Goal: Task Accomplishment & Management: Manage account settings

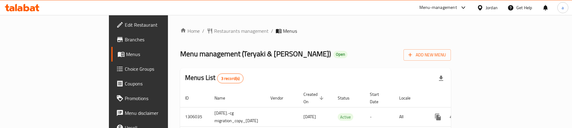
click at [125, 68] on span "Choice Groups" at bounding box center [162, 68] width 75 height 7
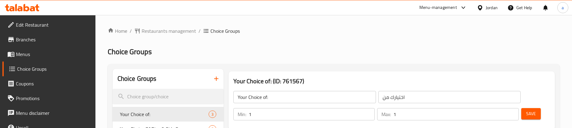
drag, startPoint x: 328, startPoint y: 52, endPoint x: 326, endPoint y: 48, distance: 4.9
click at [330, 50] on h2 "Choice Groups" at bounding box center [334, 52] width 452 height 10
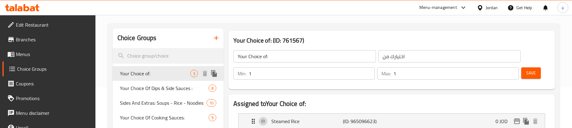
click at [165, 73] on span "Your Choice of:" at bounding box center [155, 73] width 70 height 7
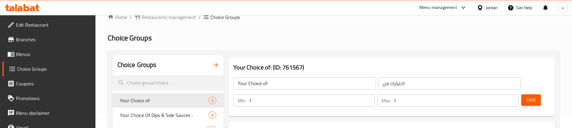
scroll to position [0, 0]
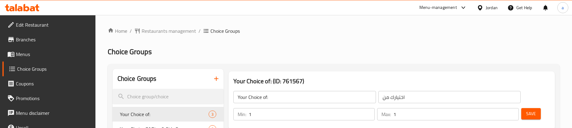
click at [374, 49] on h2 "Choice Groups" at bounding box center [334, 52] width 452 height 10
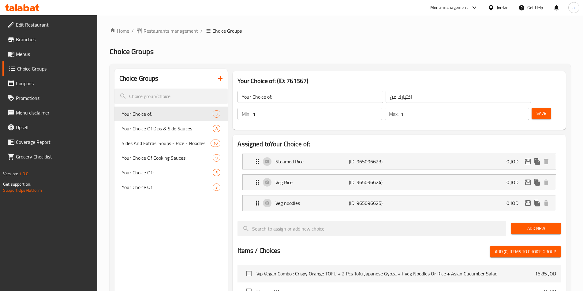
click at [369, 36] on div "Home / Restaurants management / Choice Groups Choice Groups Choice Groups Your …" at bounding box center [339, 259] width 461 height 465
click at [144, 128] on span "Your Choice Of Dips & Side Sauces :" at bounding box center [158, 128] width 73 height 7
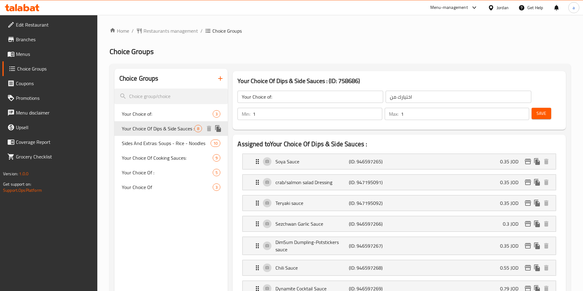
type input "Your Choice Of Dips & Side Sauces :"
type input "اختيارك من [DEMOGRAPHIC_DATA] والغموس:"
type input "0"
type input "7"
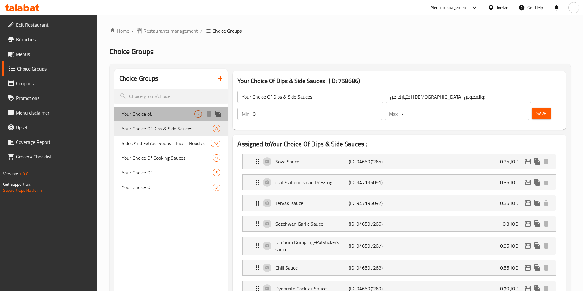
click at [157, 116] on span "Your Choice of:" at bounding box center [158, 113] width 73 height 7
type input "Your Choice of:"
type input "اختيارك من"
type input "1"
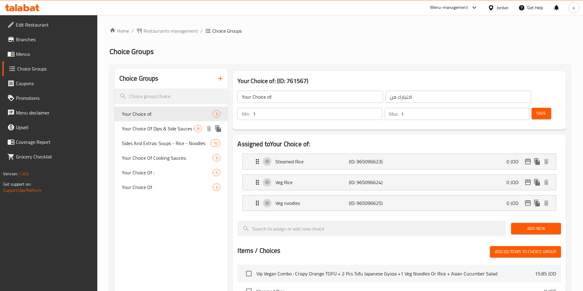
click at [153, 126] on span "Your Choice Of Dips & Side Sauces :" at bounding box center [158, 128] width 73 height 7
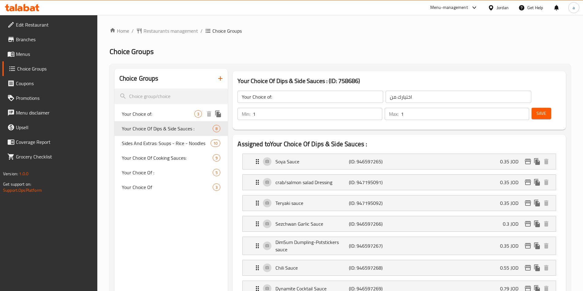
type input "Your Choice Of Dips & Side Sauces :"
type input "اختيارك من [DEMOGRAPHIC_DATA] والغموس:"
type input "0"
type input "7"
click at [363, 29] on ol "Home / Restaurants management / Choice Groups" at bounding box center [339, 30] width 461 height 7
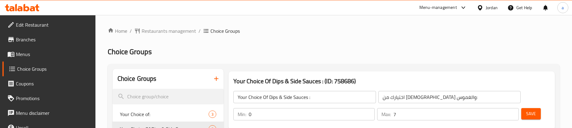
click at [169, 29] on span "Restaurants management" at bounding box center [169, 30] width 54 height 7
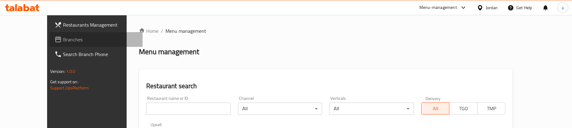
click at [63, 37] on span "Branches" at bounding box center [100, 39] width 75 height 7
